Goal: Information Seeking & Learning: Learn about a topic

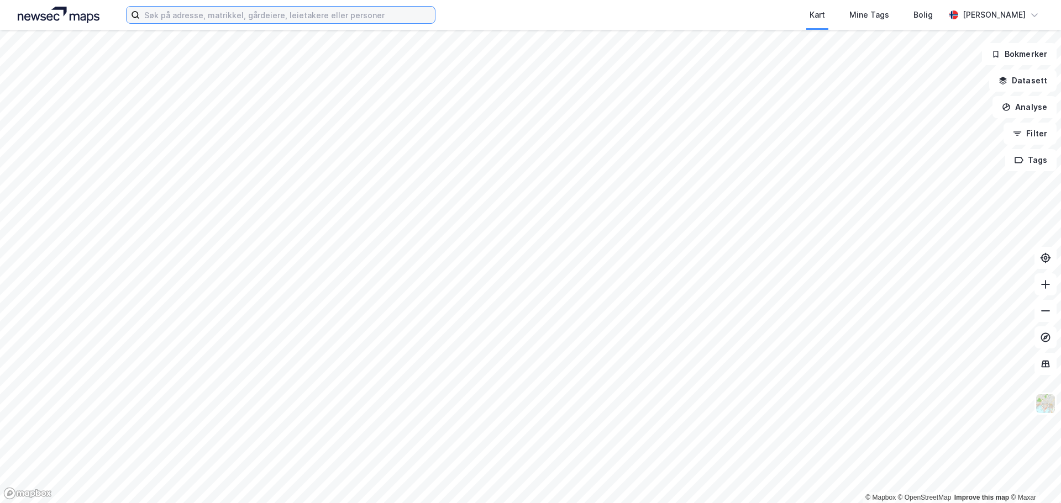
click at [260, 15] on input at bounding box center [287, 15] width 295 height 17
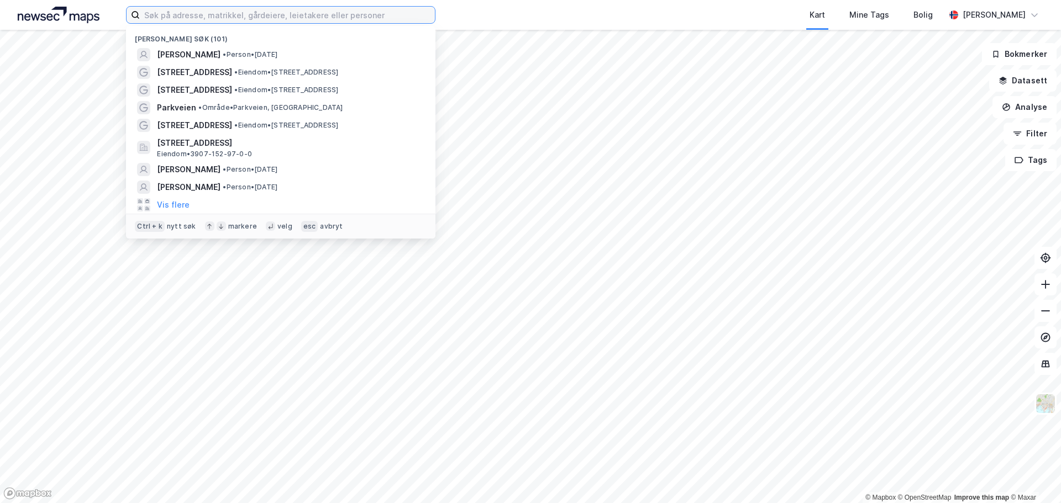
paste input "[PERSON_NAME]"
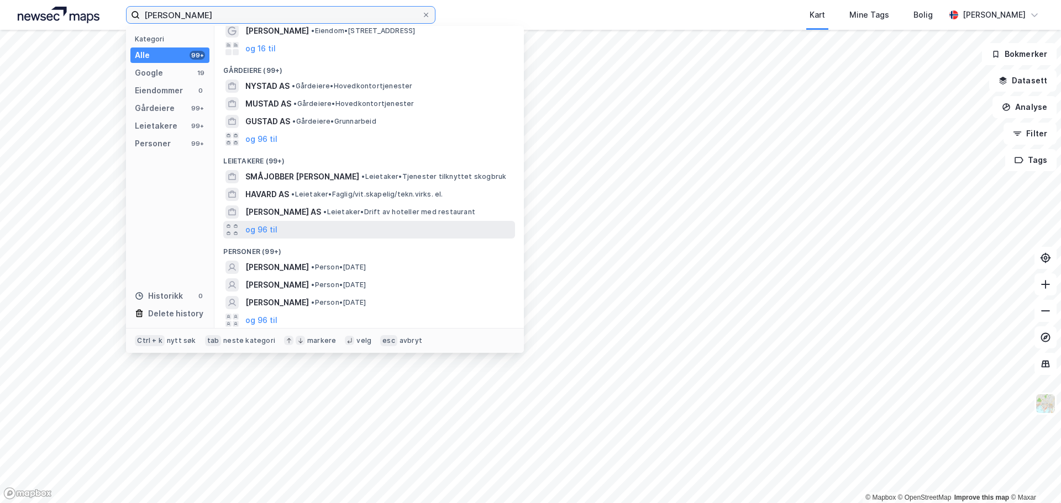
scroll to position [60, 0]
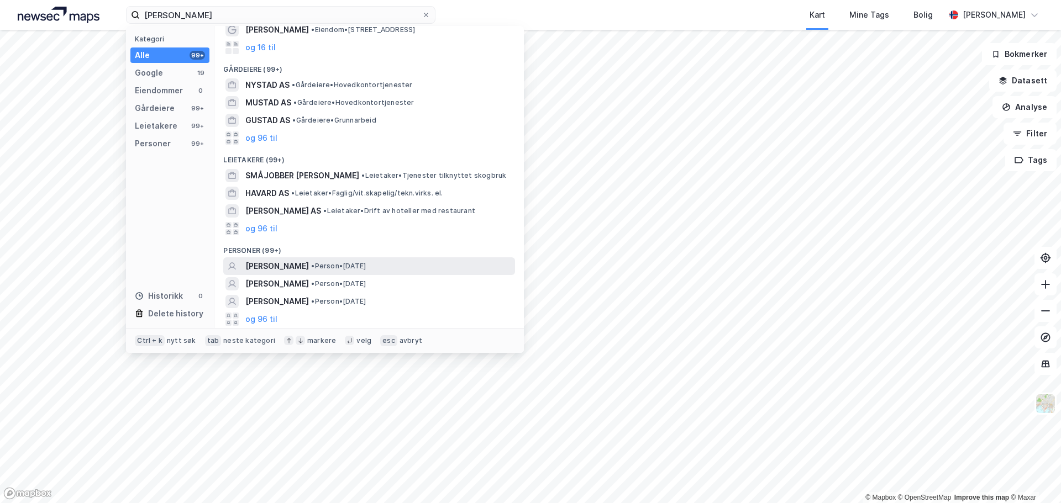
click at [309, 264] on span "[PERSON_NAME]" at bounding box center [277, 266] width 64 height 13
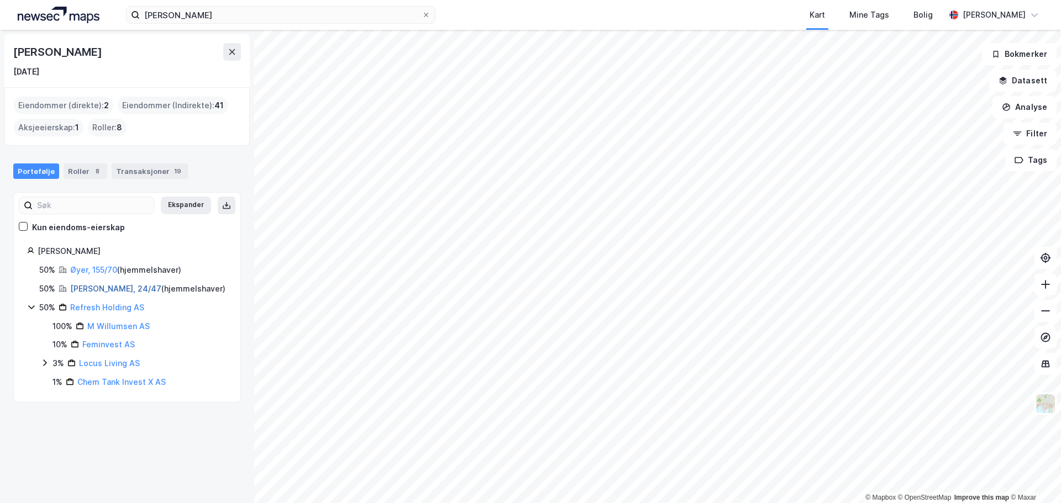
click at [98, 289] on link "[PERSON_NAME], 24/47" at bounding box center [115, 288] width 91 height 9
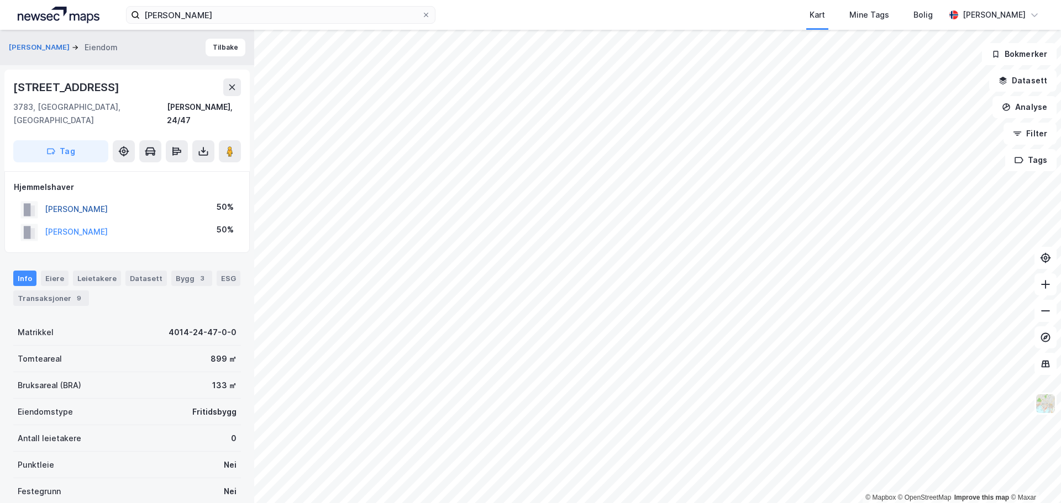
click at [0, 0] on button "[PERSON_NAME]" at bounding box center [0, 0] width 0 height 0
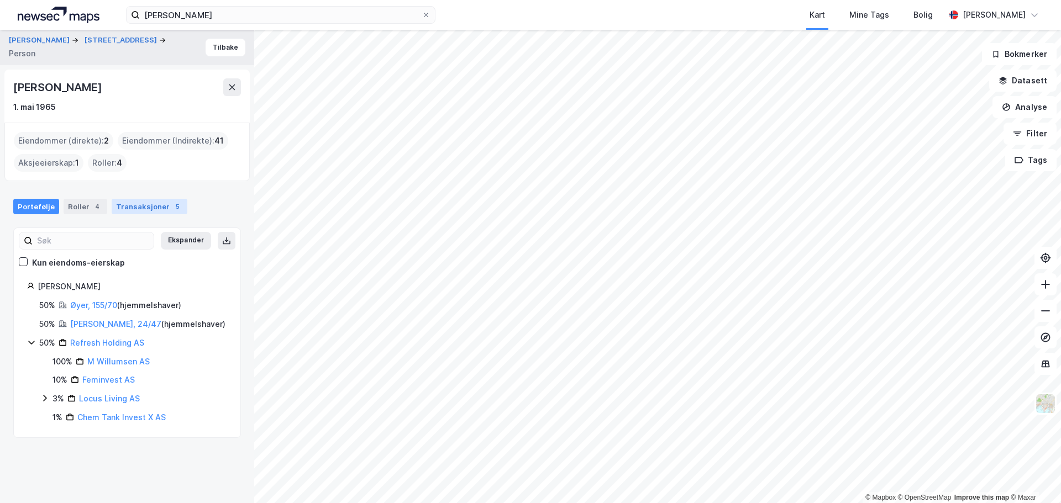
click at [144, 202] on div "Transaksjoner 5" at bounding box center [150, 206] width 76 height 15
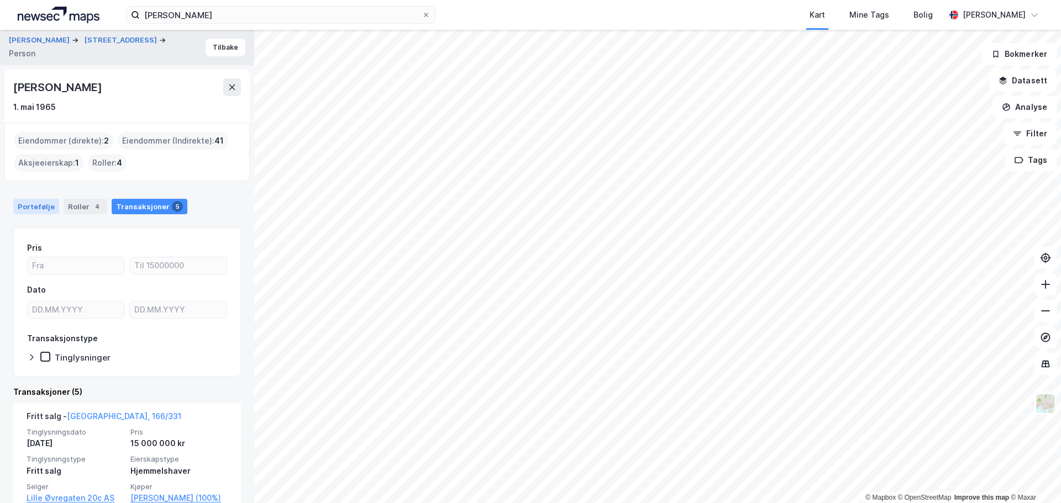
click at [39, 212] on div "Portefølje" at bounding box center [36, 206] width 46 height 15
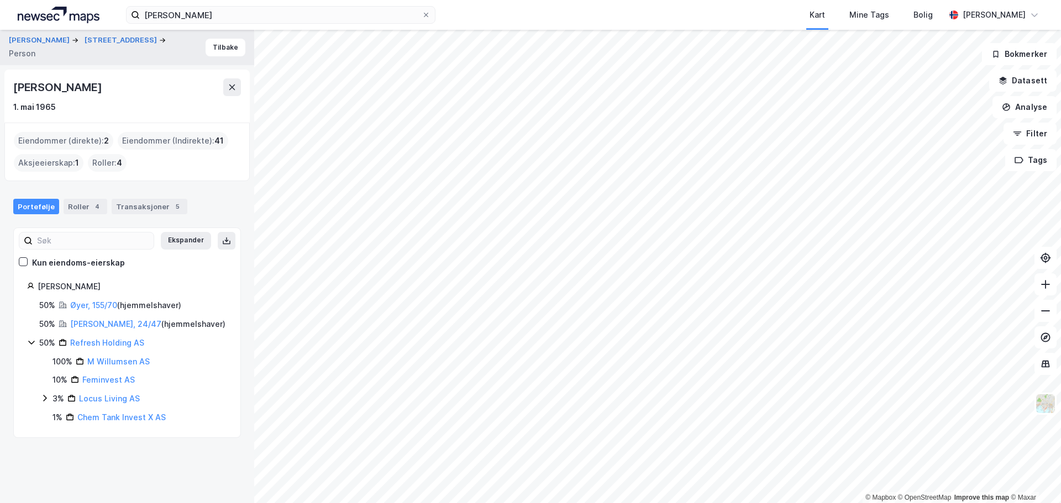
click at [85, 299] on div "Øyer, 155/70 ( hjemmelshaver )" at bounding box center [125, 305] width 111 height 13
click at [83, 308] on link "Øyer, 155/70" at bounding box center [93, 305] width 47 height 9
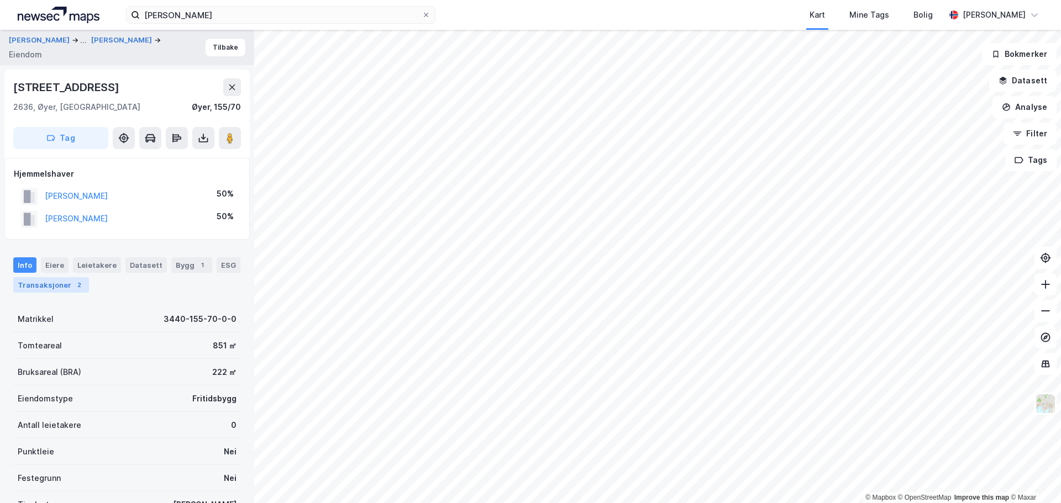
click at [68, 287] on div "Transaksjoner 2" at bounding box center [51, 284] width 76 height 15
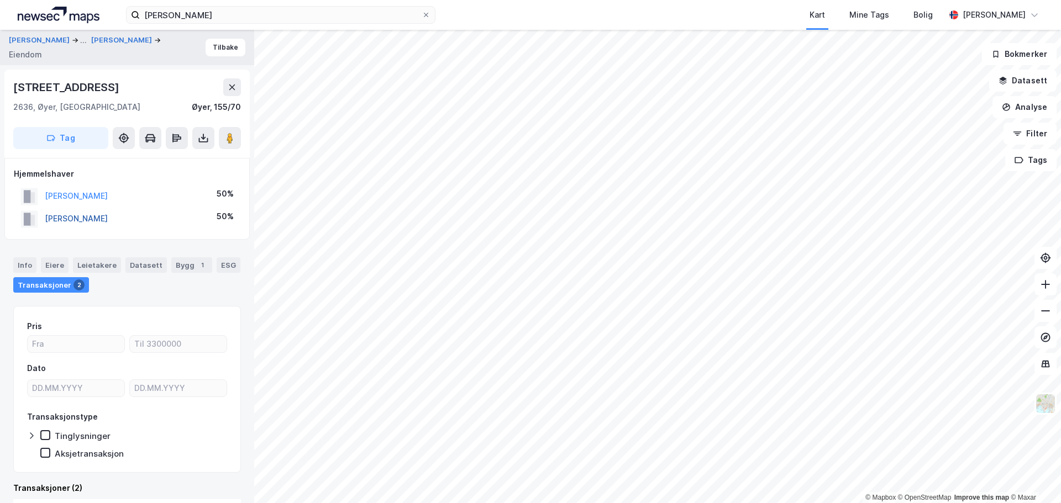
click at [0, 0] on button "[PERSON_NAME]" at bounding box center [0, 0] width 0 height 0
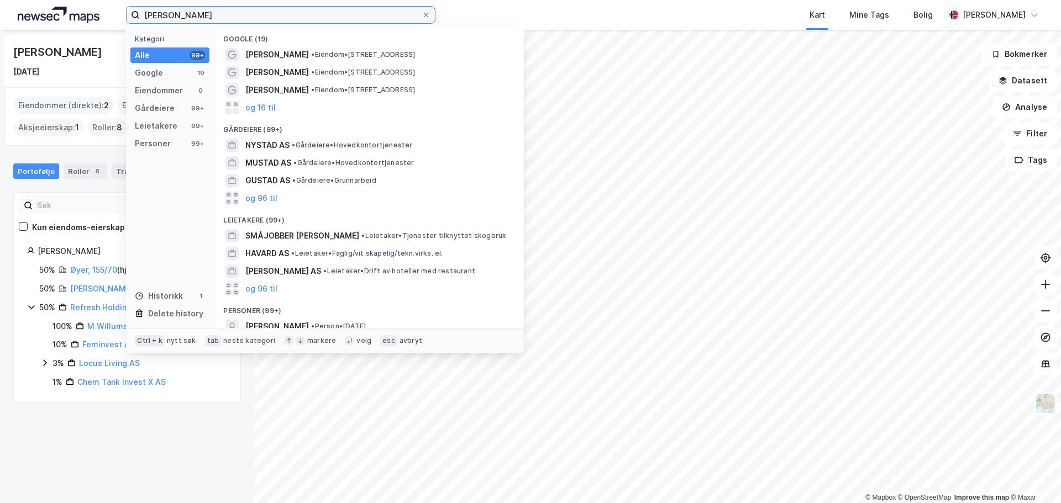
drag, startPoint x: 245, startPoint y: 14, endPoint x: 114, endPoint y: 13, distance: 130.9
click at [114, 13] on div "[PERSON_NAME] Kategori Alle 99+ Google 19 Eiendommer 0 Gårdeiere 99+ Leietakere…" at bounding box center [530, 15] width 1061 height 30
click at [276, 23] on input "[PERSON_NAME]" at bounding box center [281, 15] width 282 height 17
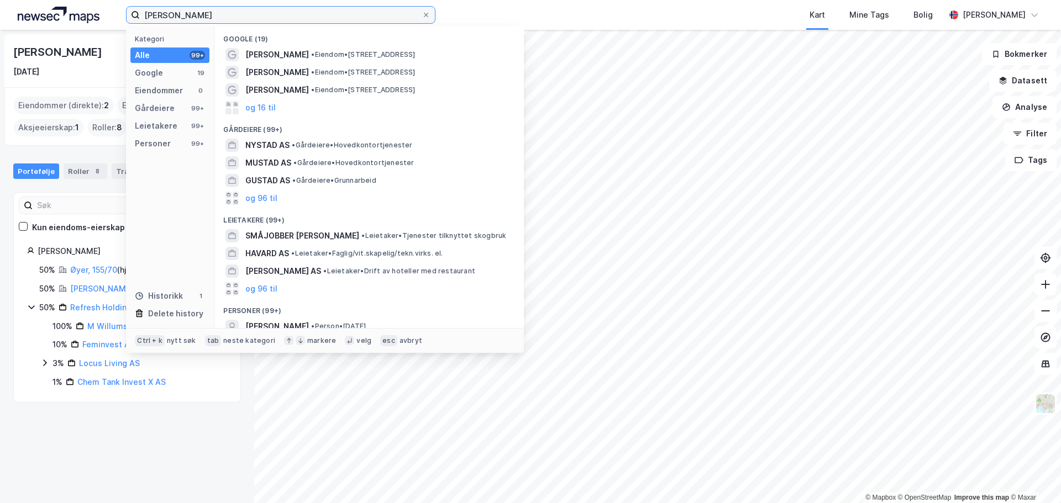
paste input "Madserud allé 42"
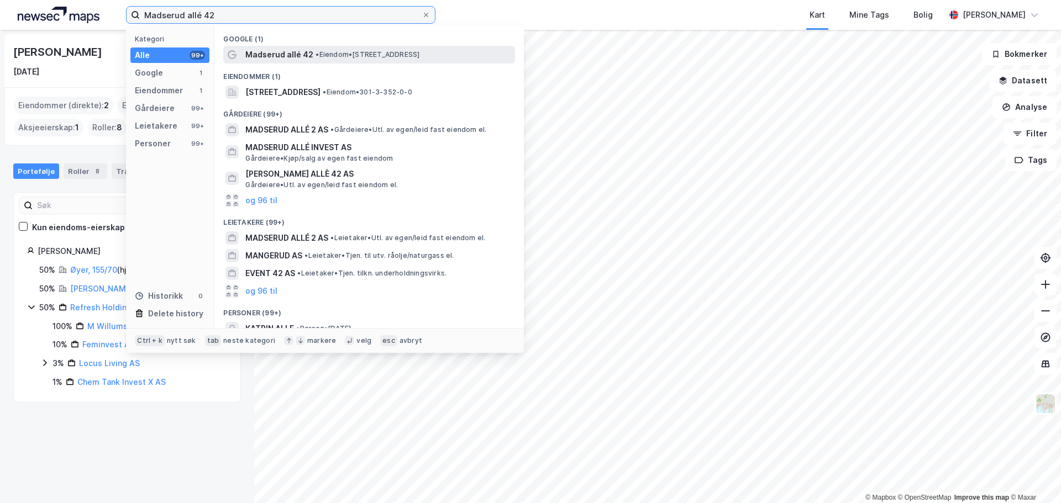
type input "Madserud allé 42"
click at [322, 52] on span "• Eiendom • [STREET_ADDRESS]" at bounding box center [367, 54] width 104 height 9
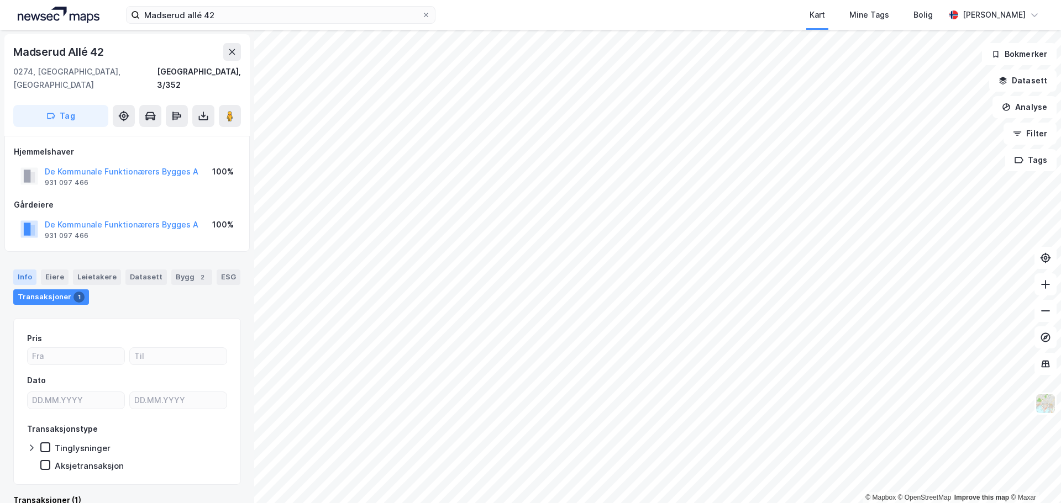
click at [25, 270] on div "Info" at bounding box center [24, 277] width 23 height 15
